Goal: Information Seeking & Learning: Learn about a topic

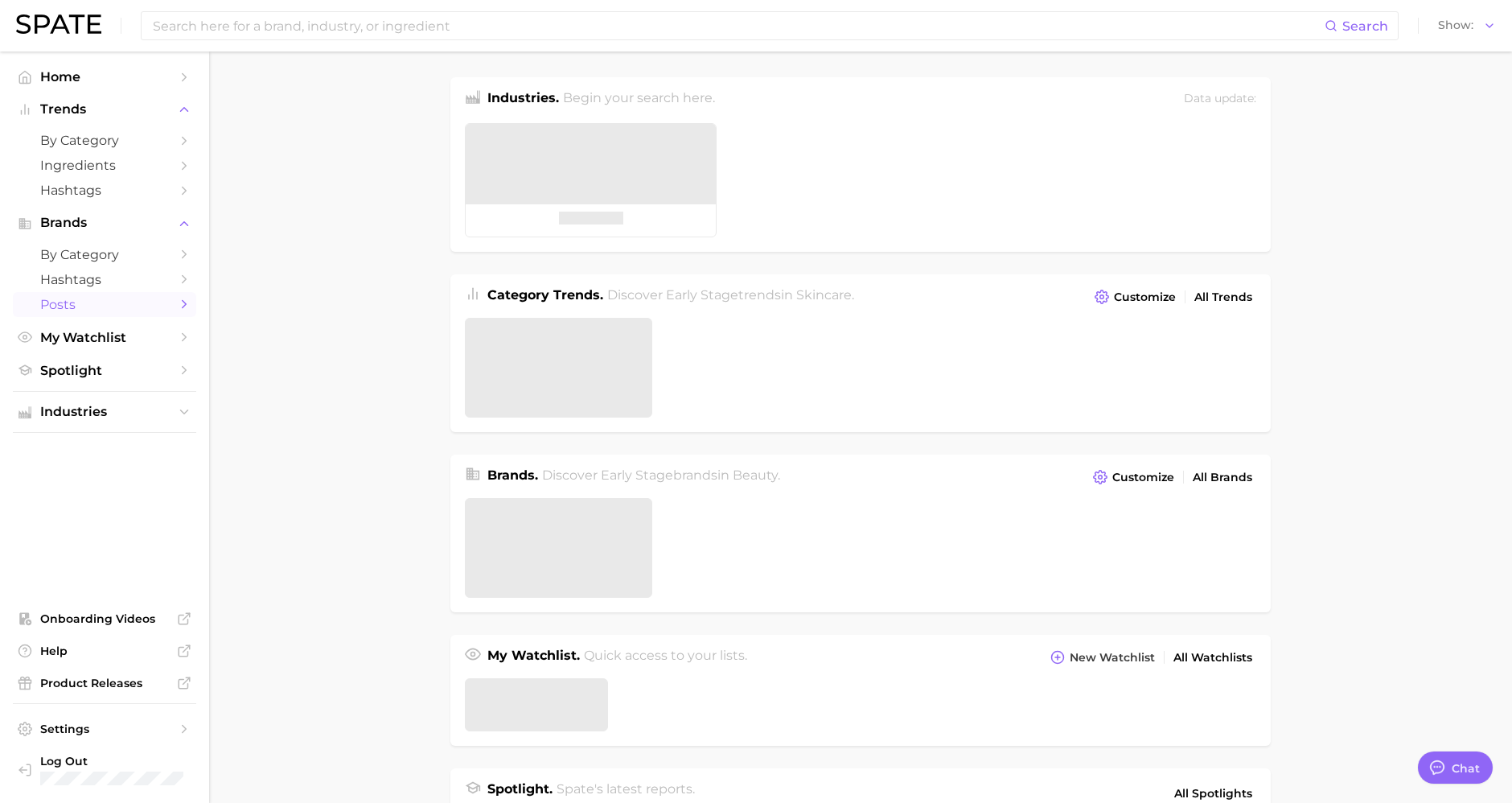
type textarea "x"
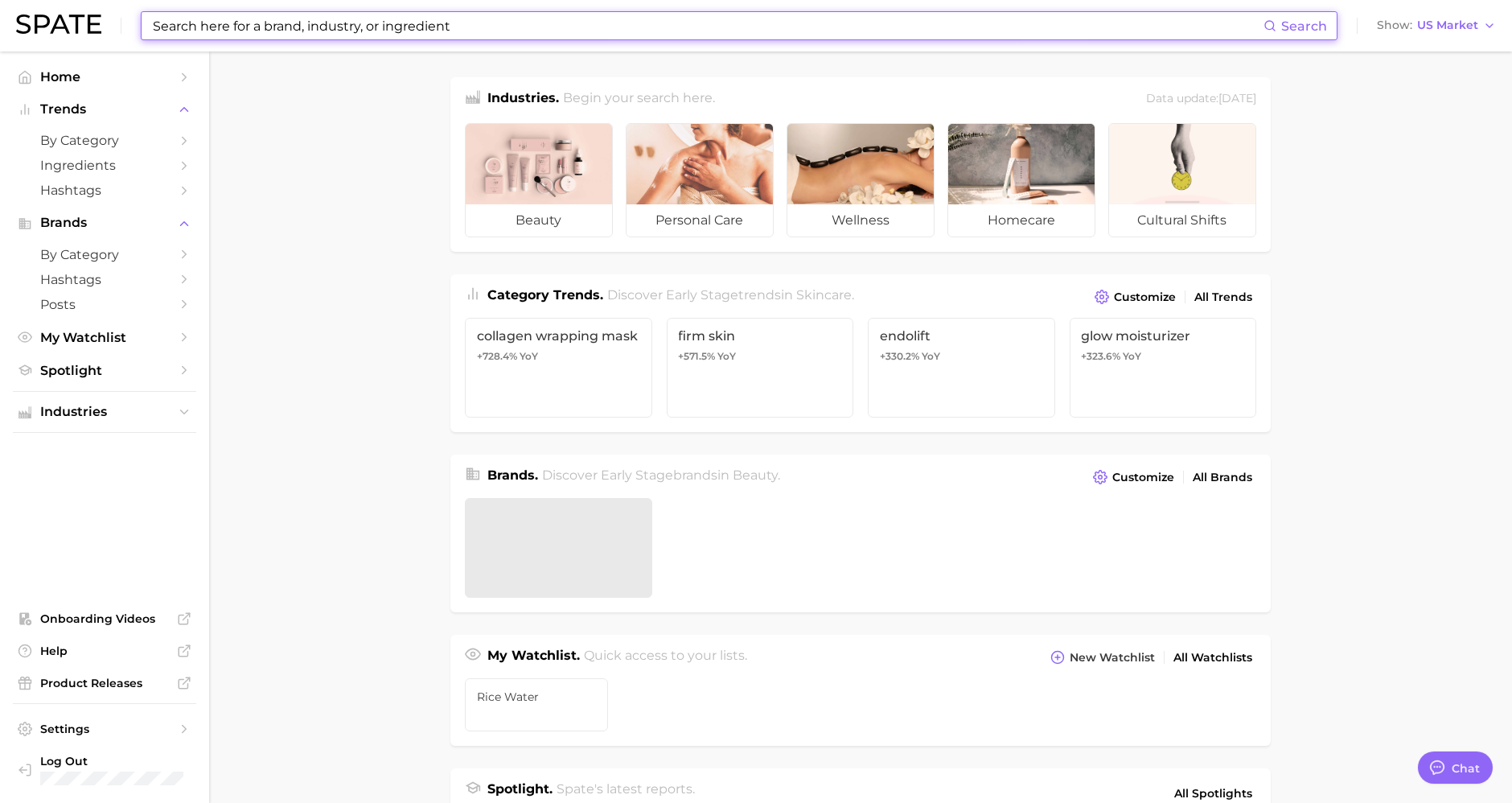
click at [193, 24] on input at bounding box center [707, 25] width 1113 height 28
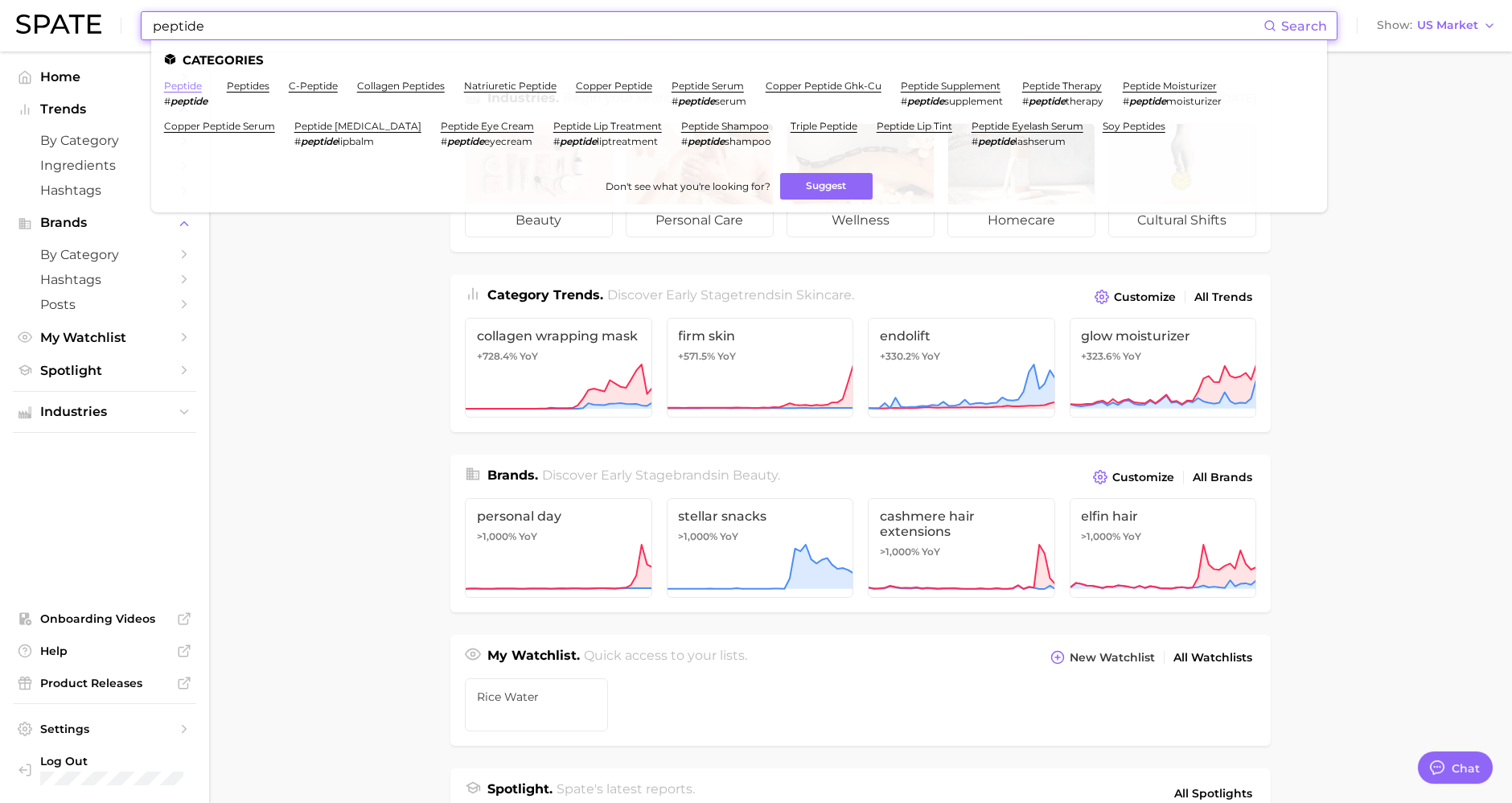
type input "peptide"
click at [188, 82] on link "peptide" at bounding box center [183, 85] width 38 height 12
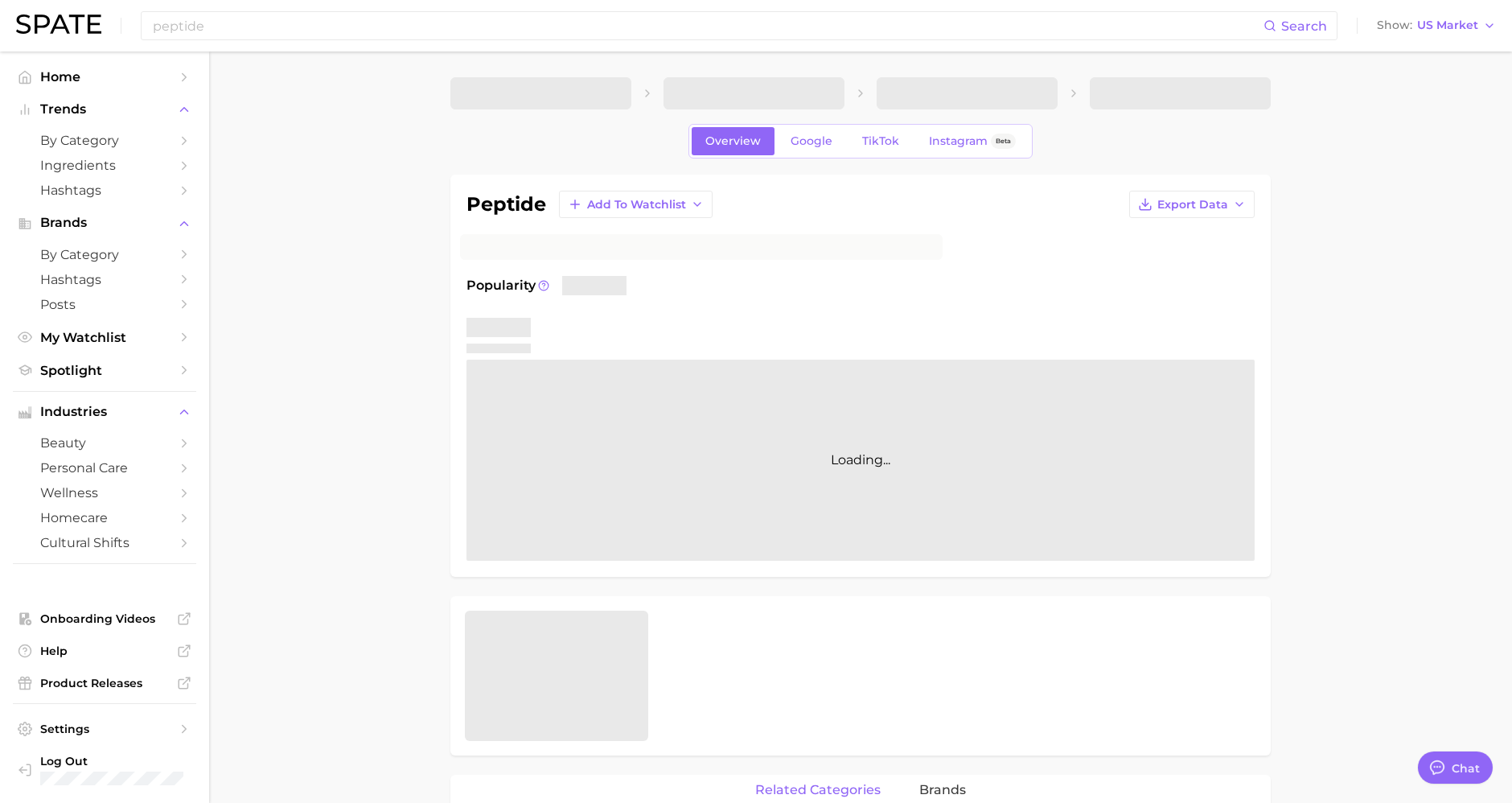
type textarea "x"
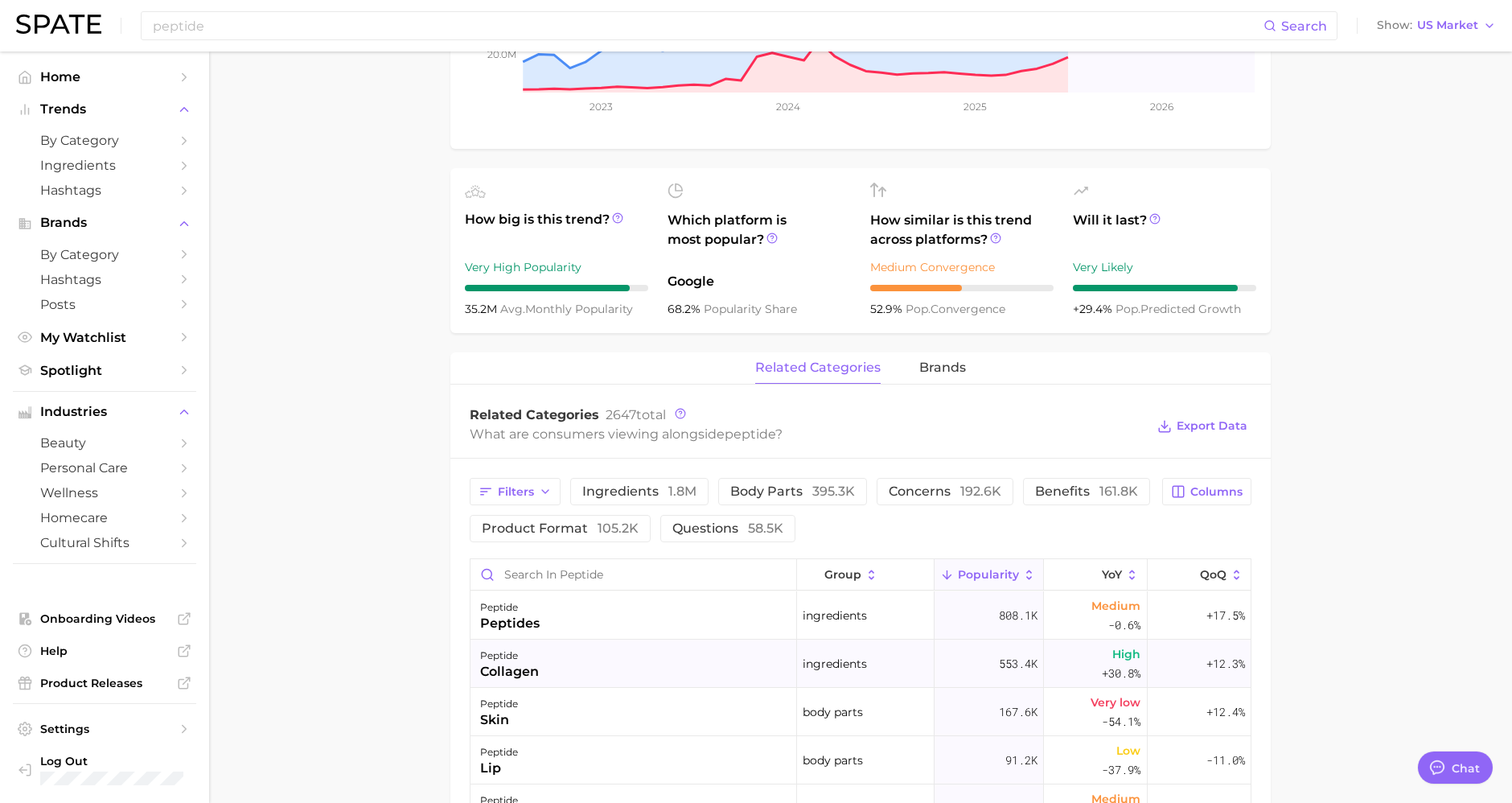
scroll to position [715, 0]
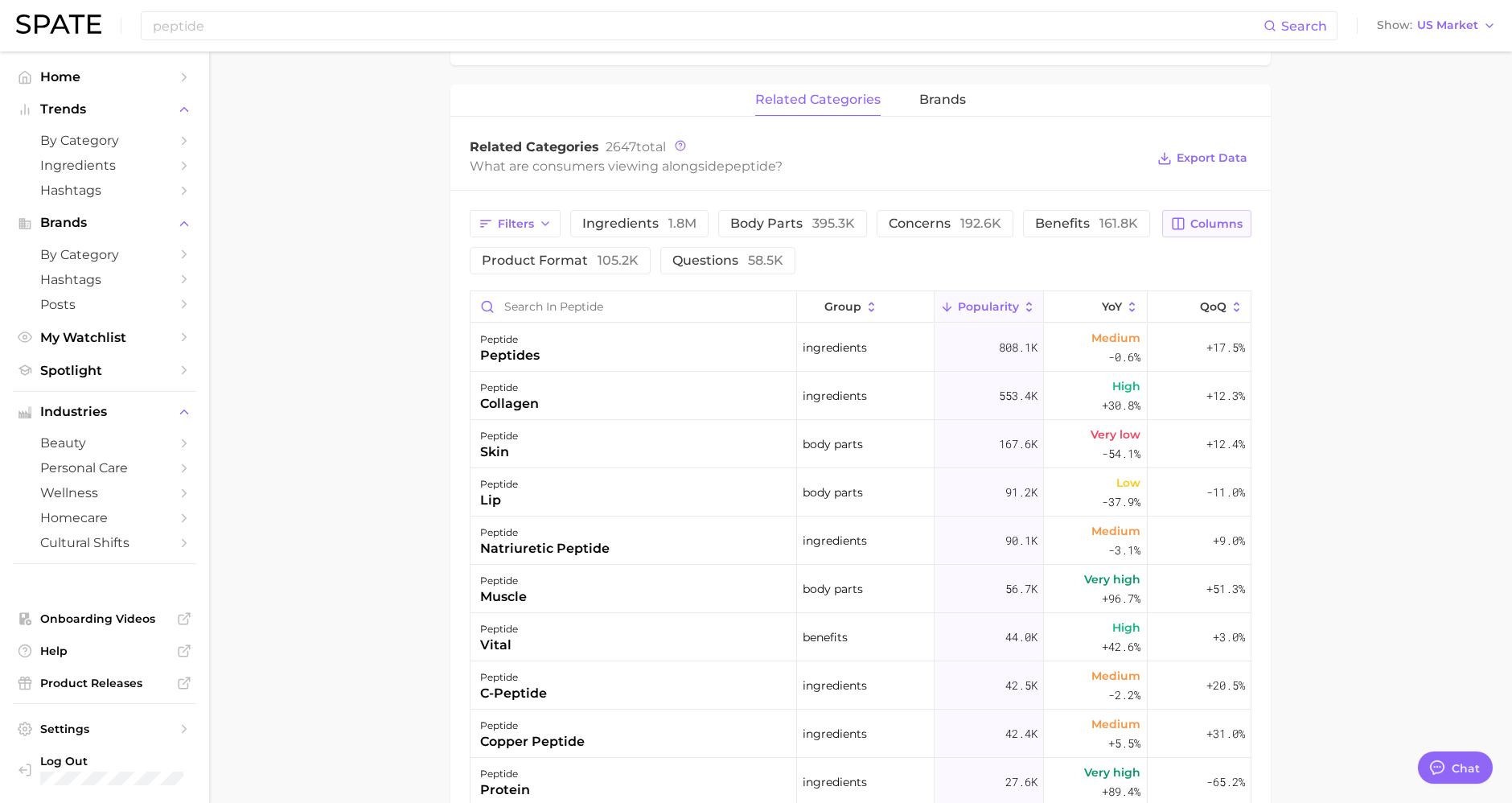
click at [1225, 217] on span "Columns" at bounding box center [1217, 223] width 53 height 13
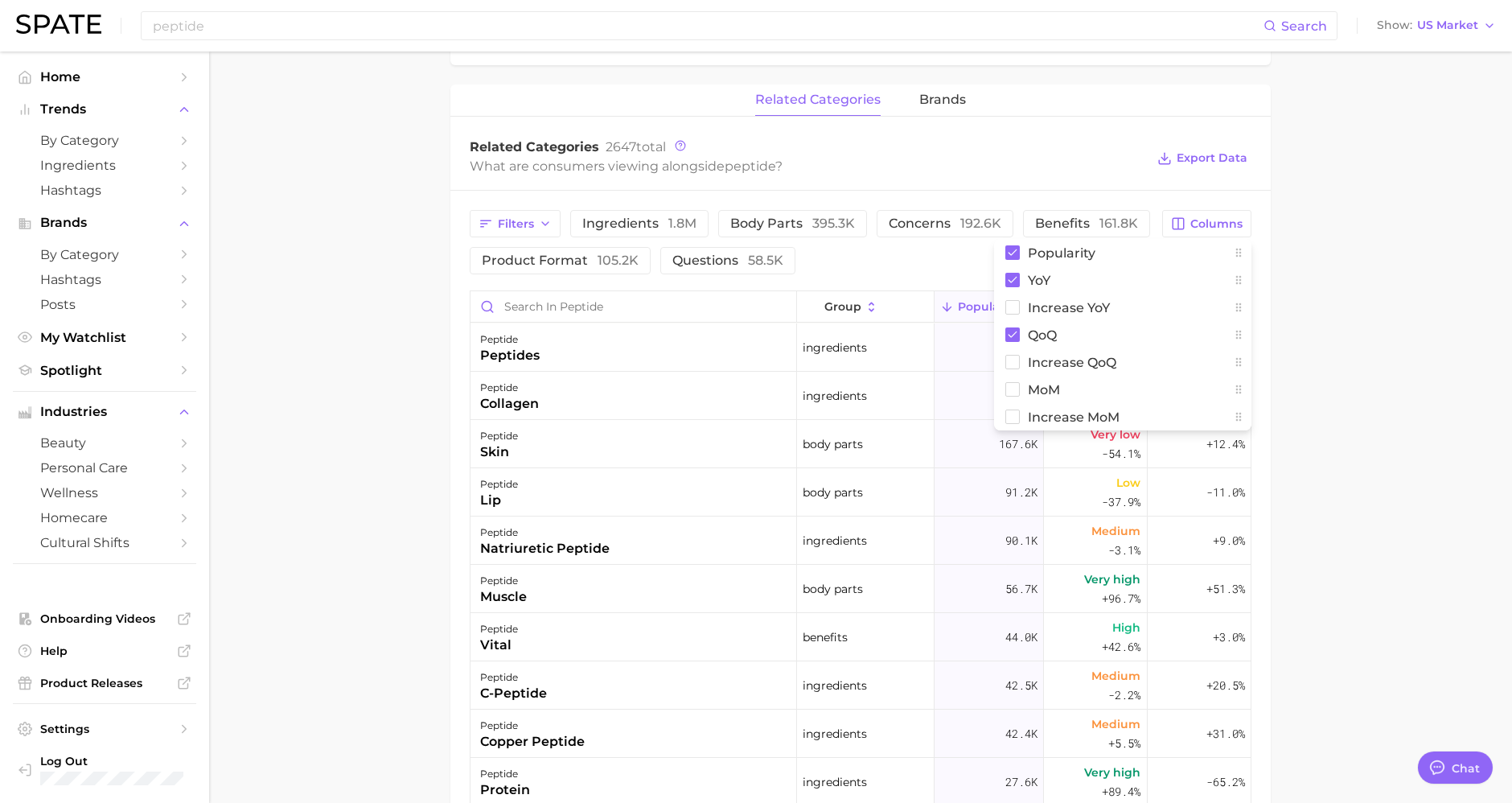
click at [1373, 258] on main "1. ingredients 2. amino acid products 3. peptide Overview Google TikTok Instagr…" at bounding box center [861, 264] width 1304 height 1855
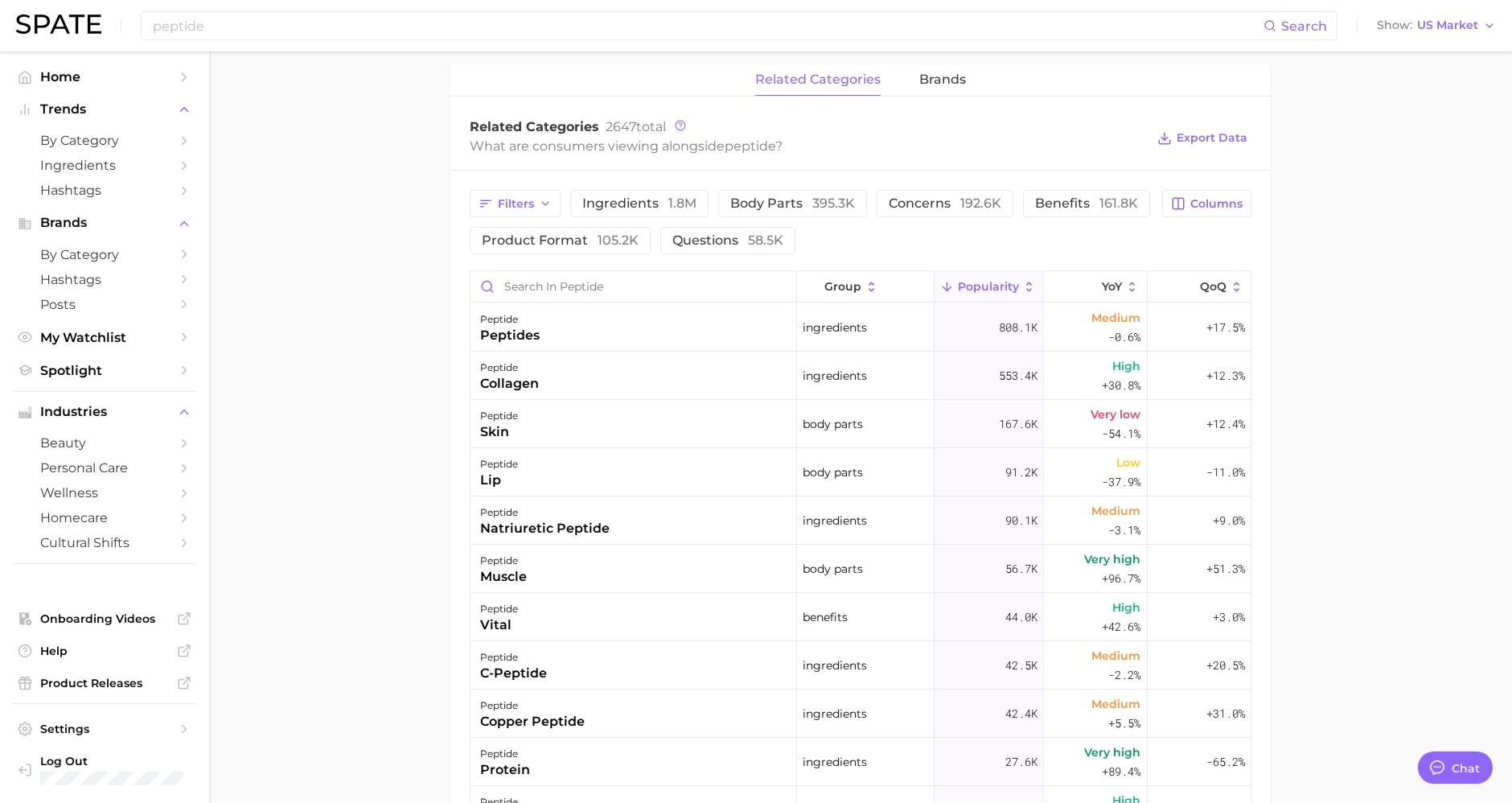
scroll to position [287, 0]
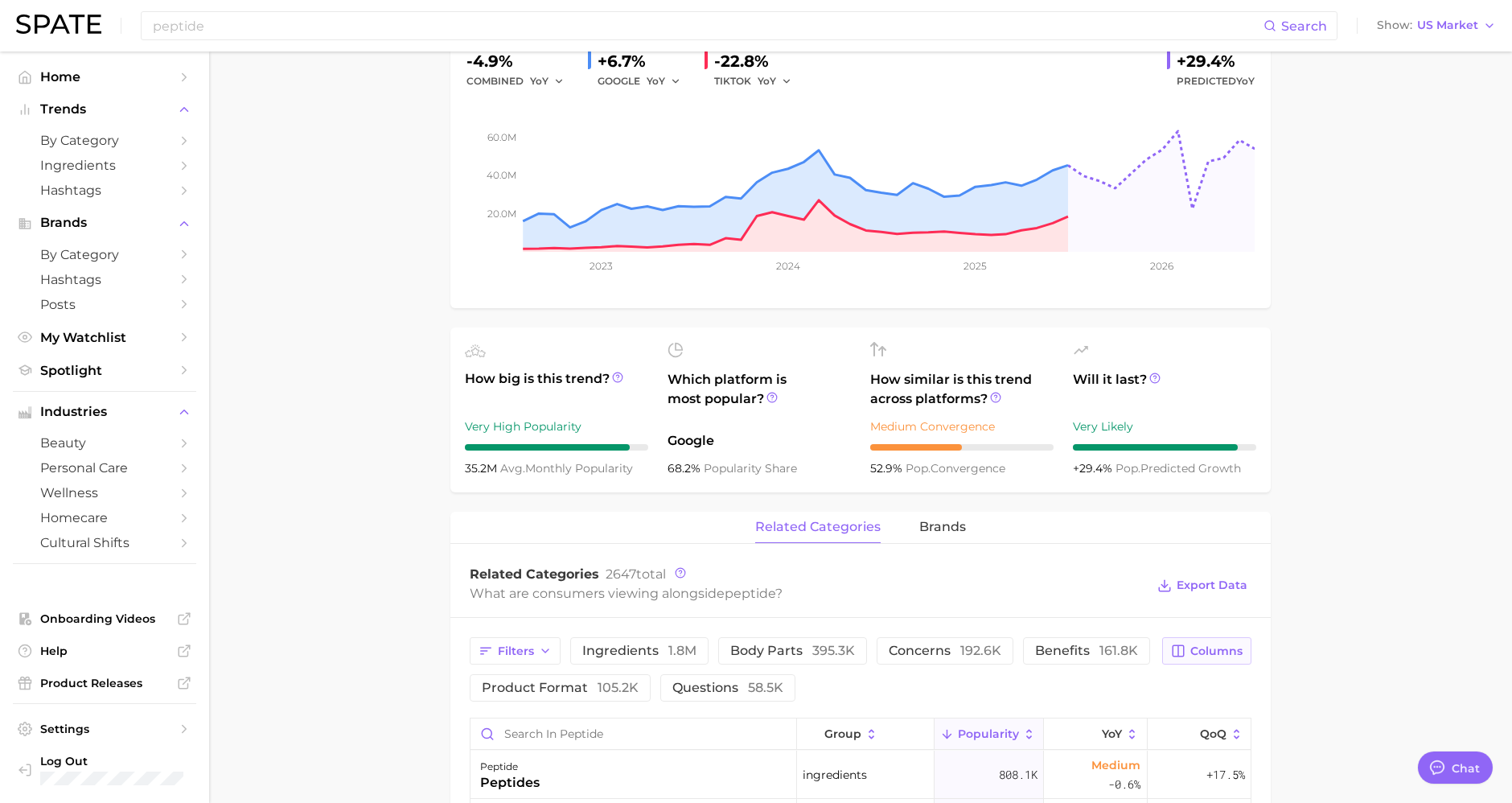
click at [1243, 637] on button "Columns" at bounding box center [1207, 650] width 89 height 28
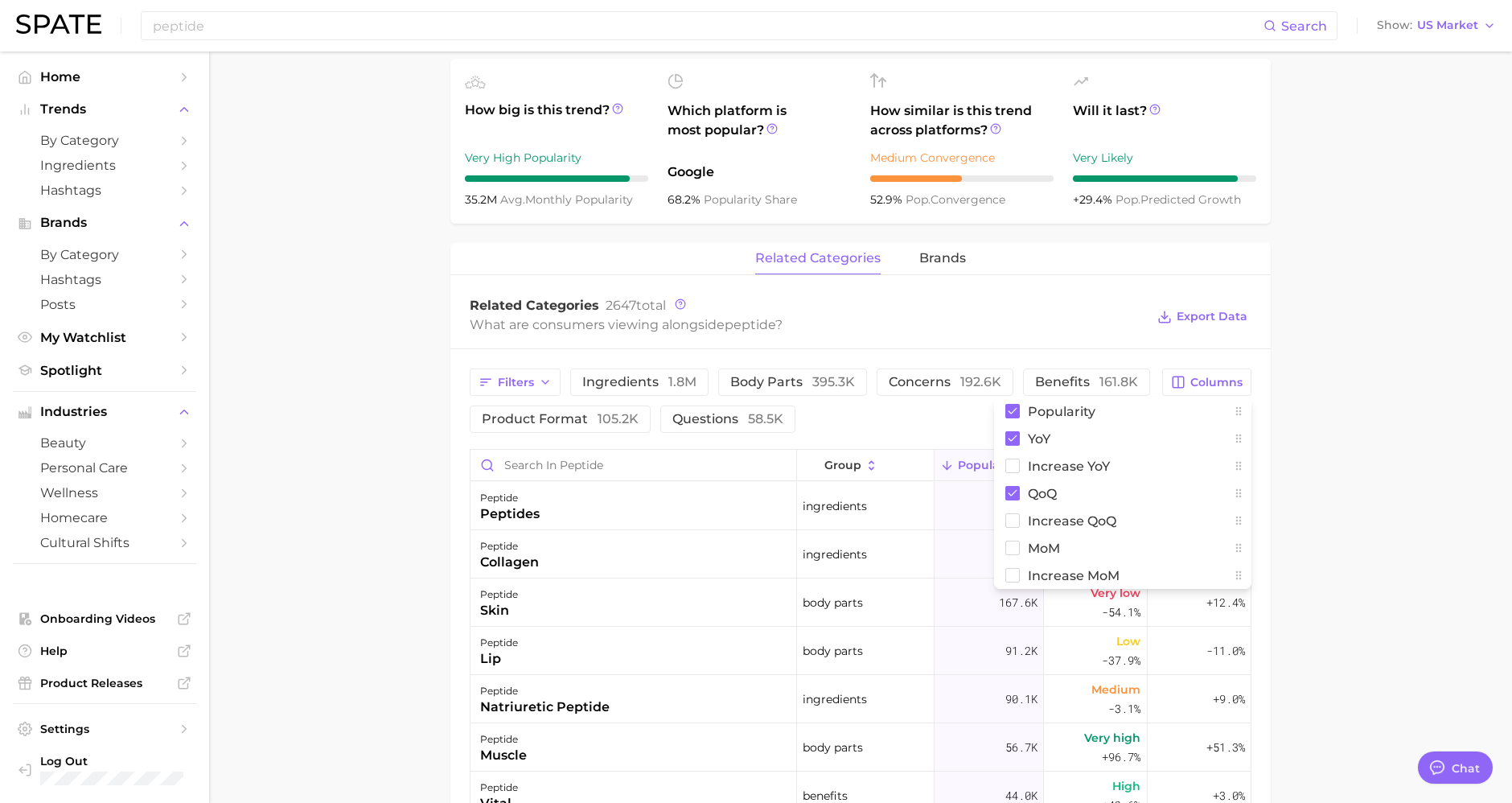
click at [1482, 443] on main "1. ingredients 2. amino acid products 3. peptide Overview Google TikTok Instagr…" at bounding box center [861, 423] width 1304 height 1855
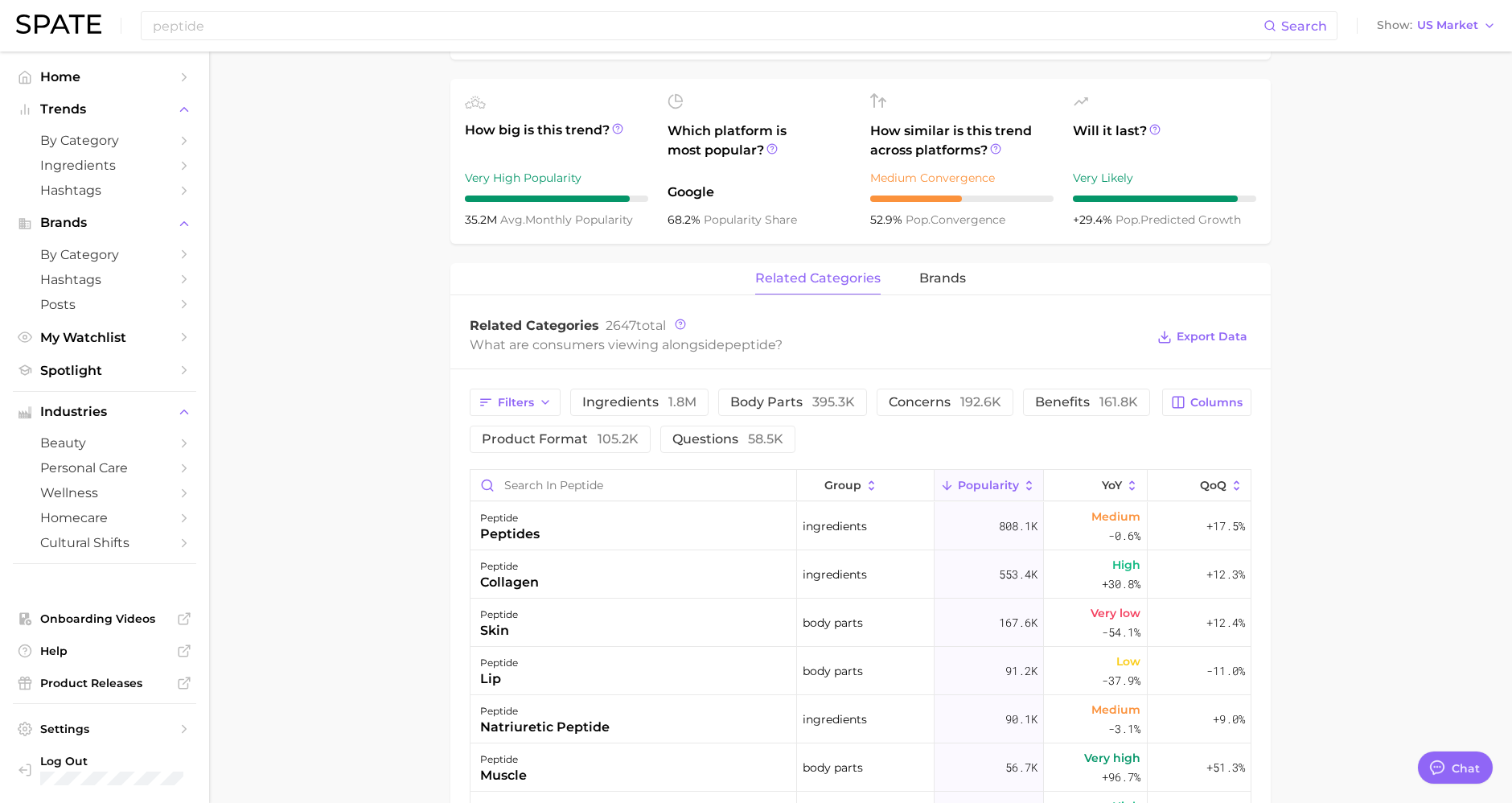
scroll to position [625, 0]
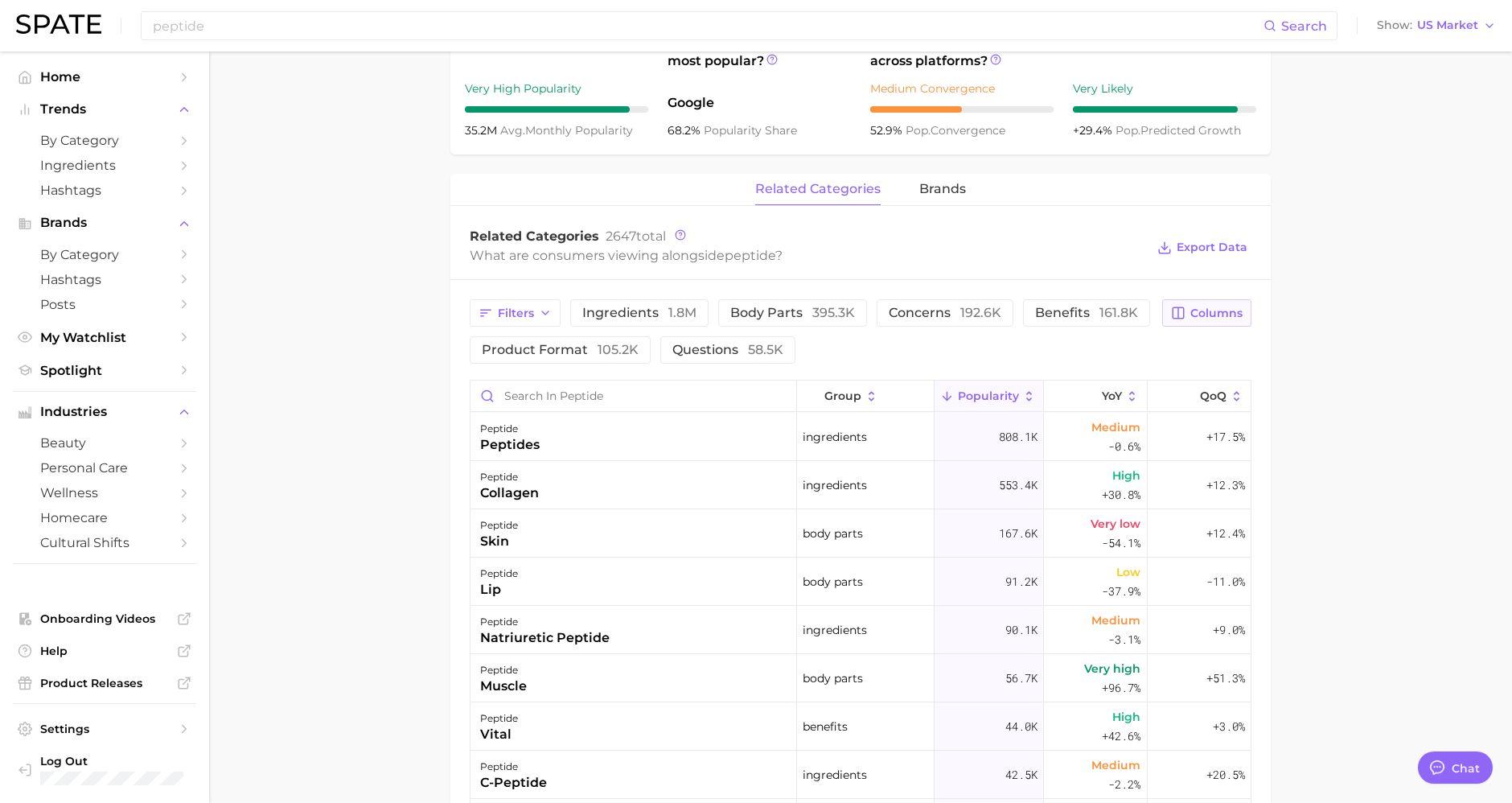
click at [1202, 307] on button "Columns" at bounding box center [1207, 313] width 89 height 28
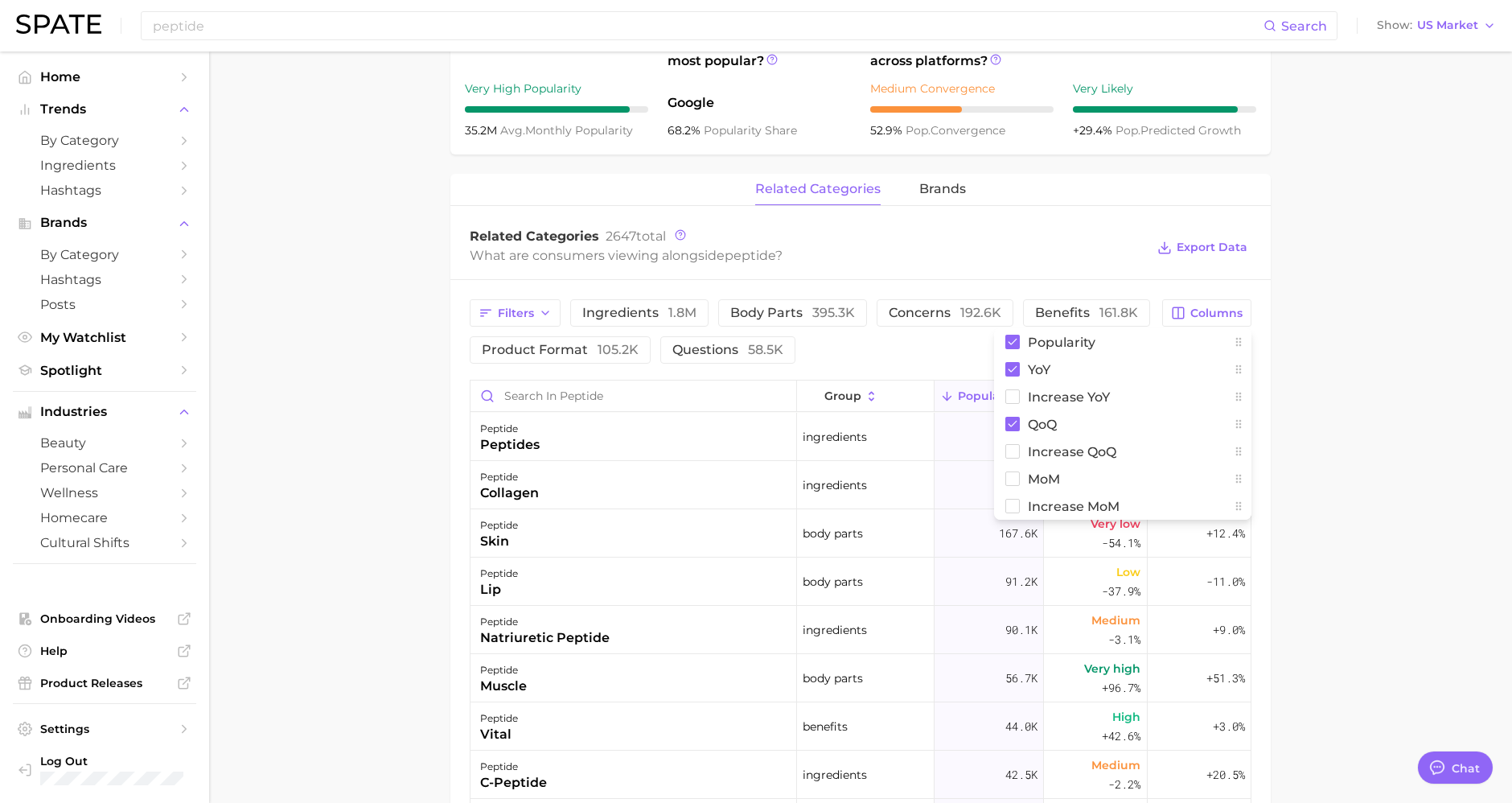
click at [1324, 310] on main "1. ingredients 2. amino acid products 3. peptide Overview Google TikTok Instagr…" at bounding box center [861, 354] width 1304 height 1855
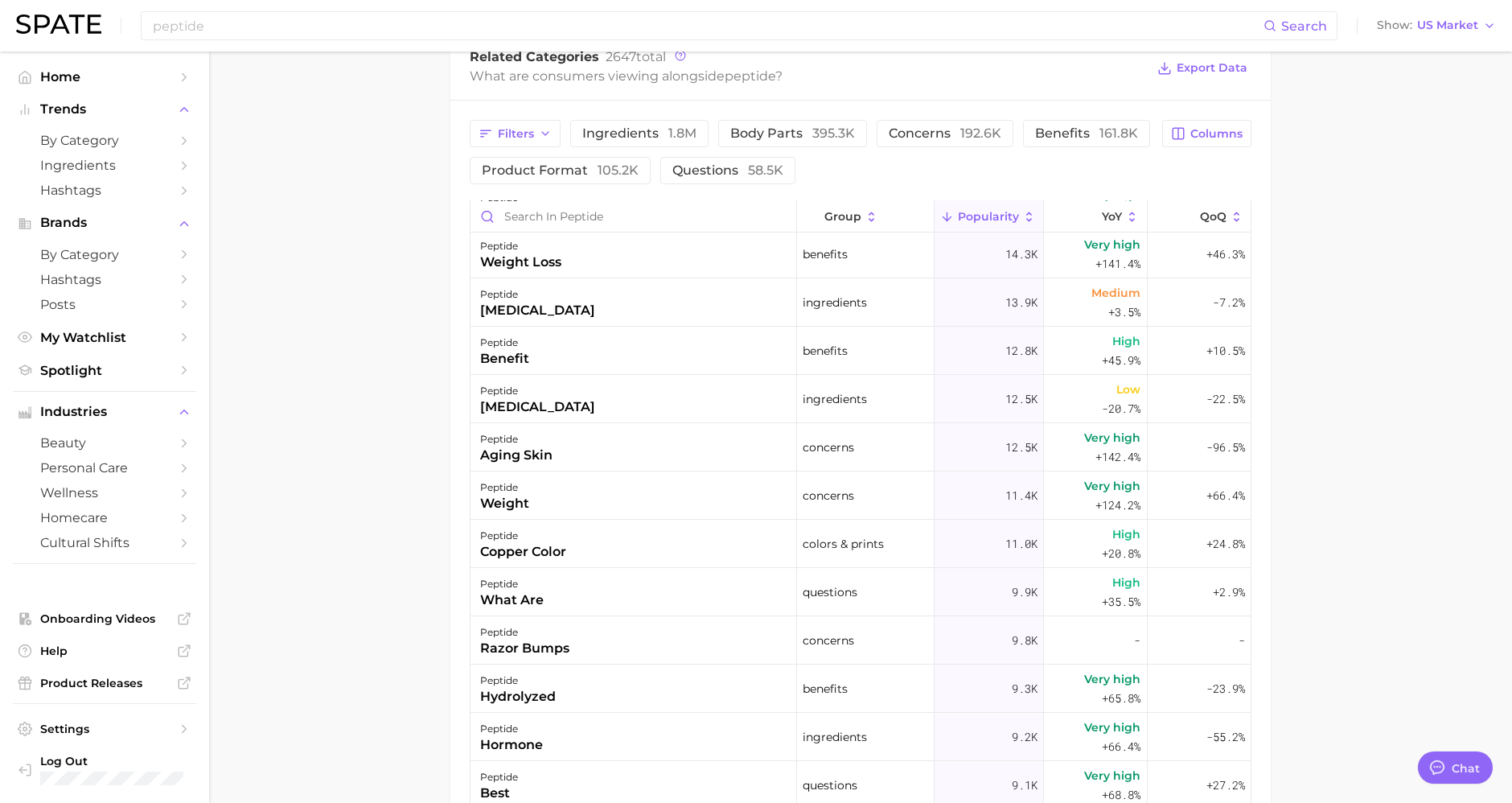
scroll to position [1518, 0]
